Goal: Task Accomplishment & Management: Use online tool/utility

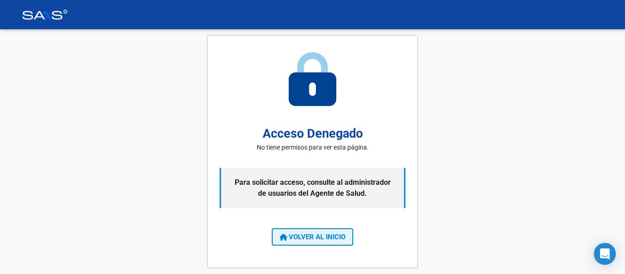
click at [330, 229] on button "VOLVER AL INICIO" at bounding box center [312, 236] width 81 height 17
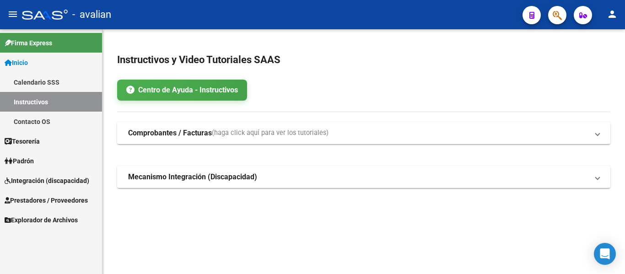
click at [47, 181] on span "Integración (discapacidad)" at bounding box center [47, 181] width 85 height 10
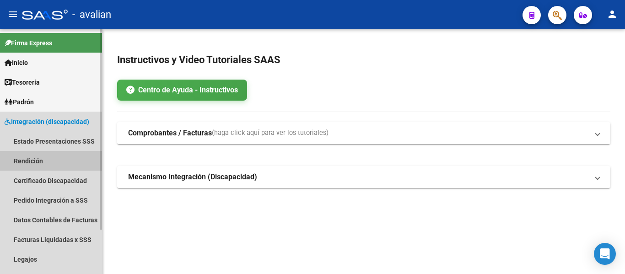
click at [34, 162] on link "Rendición" at bounding box center [51, 161] width 102 height 20
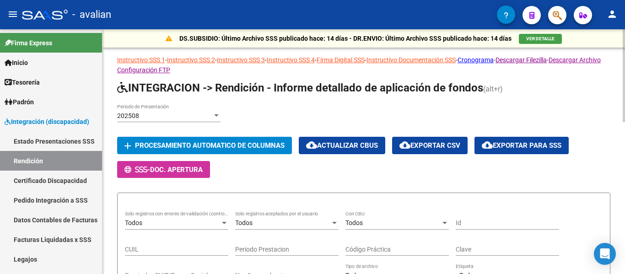
click at [141, 111] on div "202508 Periodo de Presentación" at bounding box center [168, 113] width 103 height 18
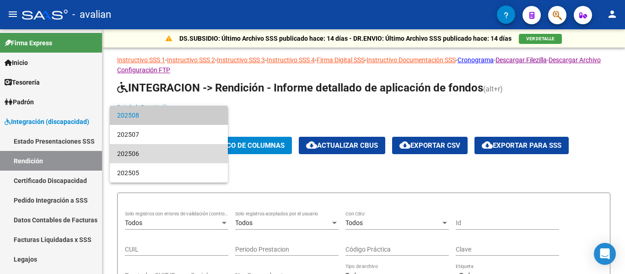
click at [140, 154] on span "202506" at bounding box center [168, 153] width 103 height 19
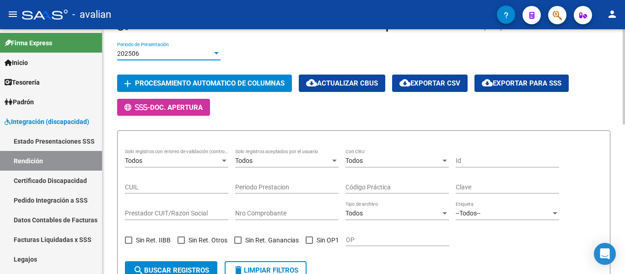
scroll to position [63, 0]
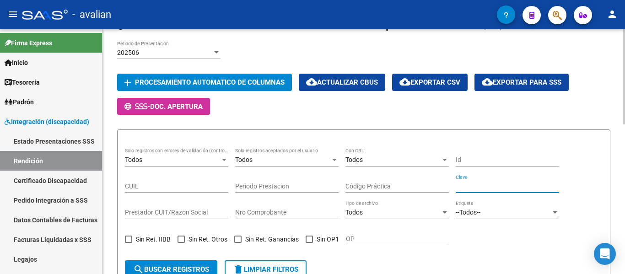
click at [471, 184] on input "Clave" at bounding box center [507, 187] width 103 height 8
paste input "84597338143"
type input "84597338143"
click at [187, 262] on button "search Buscar registros" at bounding box center [171, 269] width 92 height 18
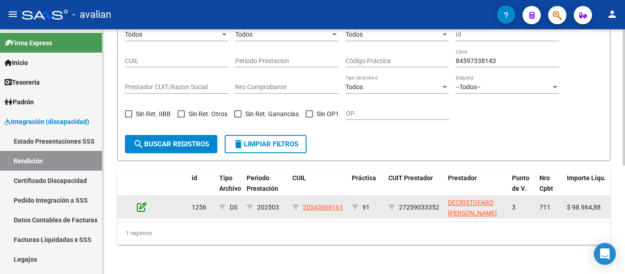
click at [139, 202] on icon at bounding box center [142, 207] width 10 height 10
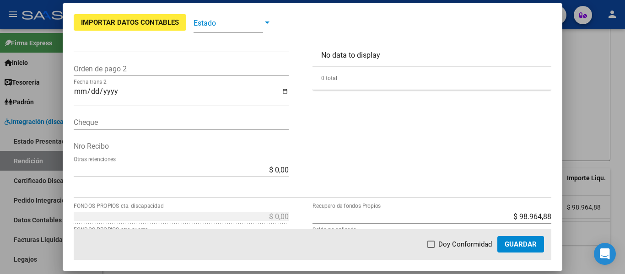
scroll to position [316, 0]
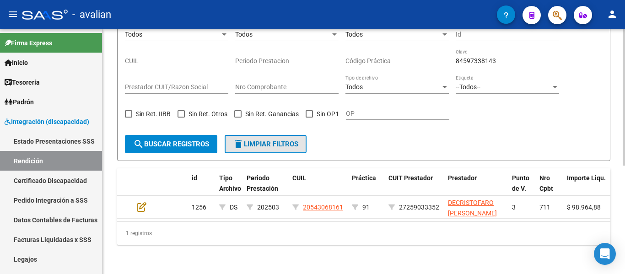
click at [295, 135] on button "delete Limpiar filtros" at bounding box center [266, 144] width 82 height 18
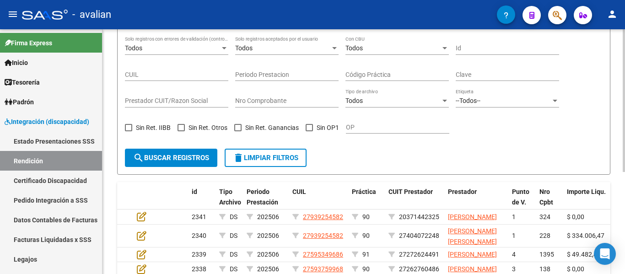
scroll to position [195, 0]
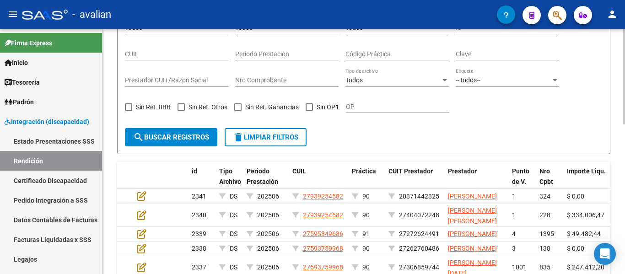
click at [478, 51] on input "Clave" at bounding box center [507, 54] width 103 height 8
paste input "84597338148"
type input "84597338148"
click at [207, 131] on button "search Buscar registros" at bounding box center [171, 137] width 92 height 18
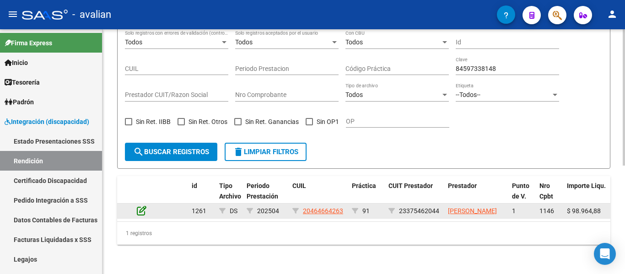
click at [140, 205] on icon at bounding box center [142, 210] width 10 height 10
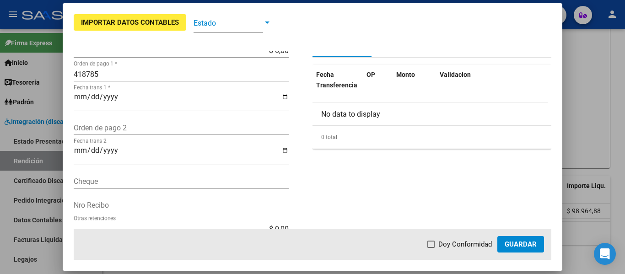
scroll to position [0, 0]
